Goal: Transaction & Acquisition: Purchase product/service

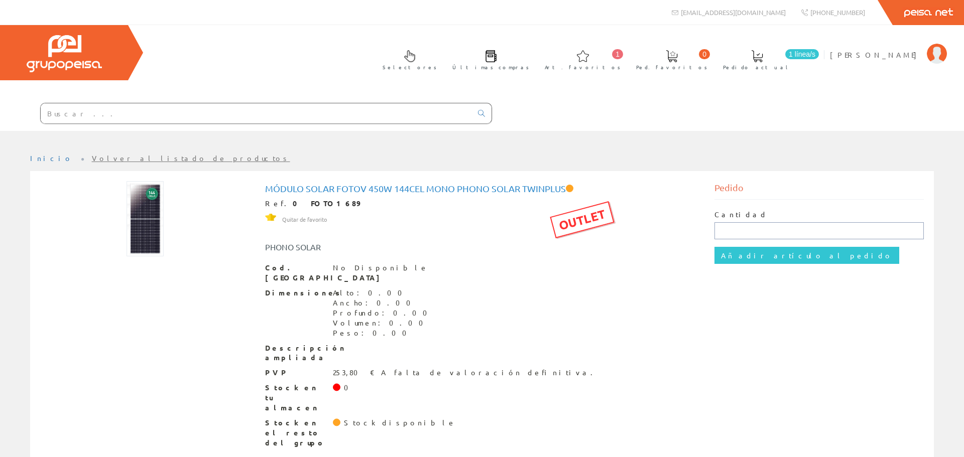
click at [717, 231] on input "text" at bounding box center [819, 230] width 210 height 17
type input "2"
click at [741, 253] on input "Añadir artículo al pedido" at bounding box center [806, 255] width 185 height 17
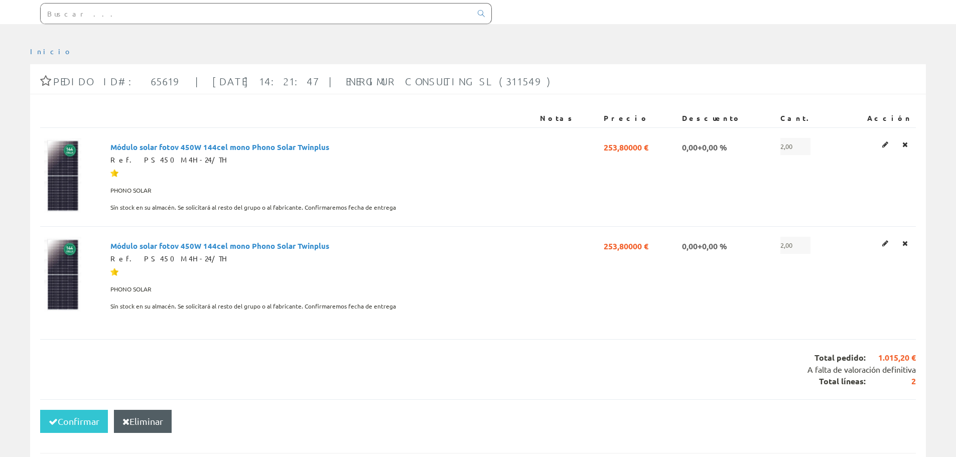
scroll to position [100, 0]
click at [909, 151] on link at bounding box center [906, 144] width 12 height 13
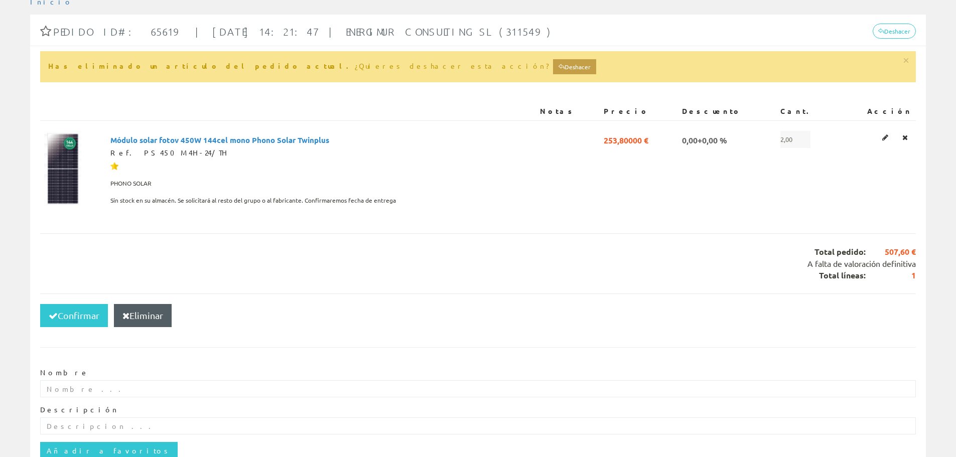
scroll to position [151, 0]
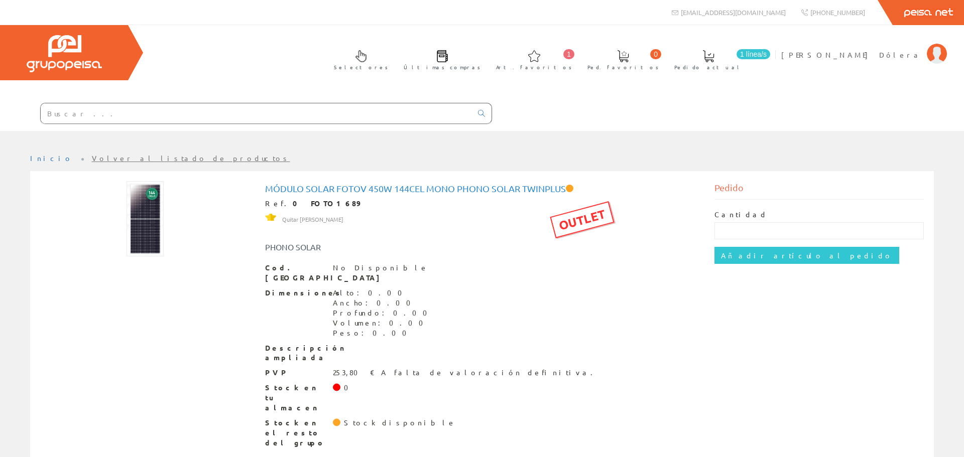
drag, startPoint x: 262, startPoint y: 186, endPoint x: 568, endPoint y: 176, distance: 306.0
click at [568, 176] on div "Módulo solar fotov 450W 144cel mono Phono Solar Twinplus Ref. 0 FOTO1689 OUTLET…" at bounding box center [482, 316] width 904 height 290
copy h1 "Módulo solar fotov 450W 144cel mono Phono Solar Twinplus"
click at [303, 205] on strong "0 FOTO1689" at bounding box center [326, 203] width 67 height 9
click at [255, 196] on div at bounding box center [145, 218] width 225 height 75
